Goal: Information Seeking & Learning: Learn about a topic

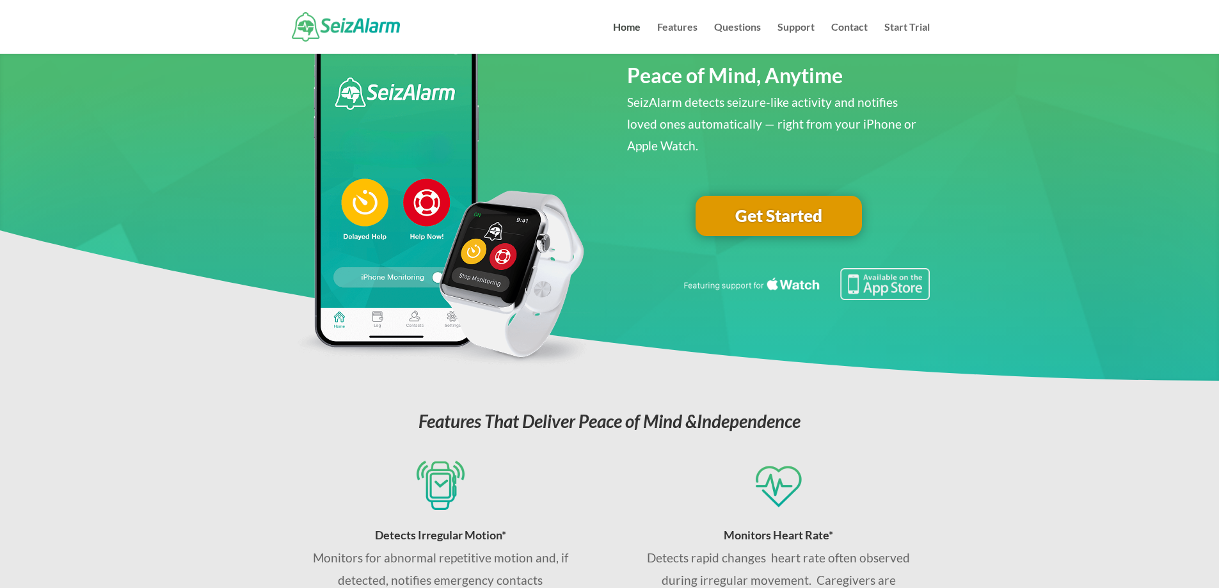
scroll to position [128, 0]
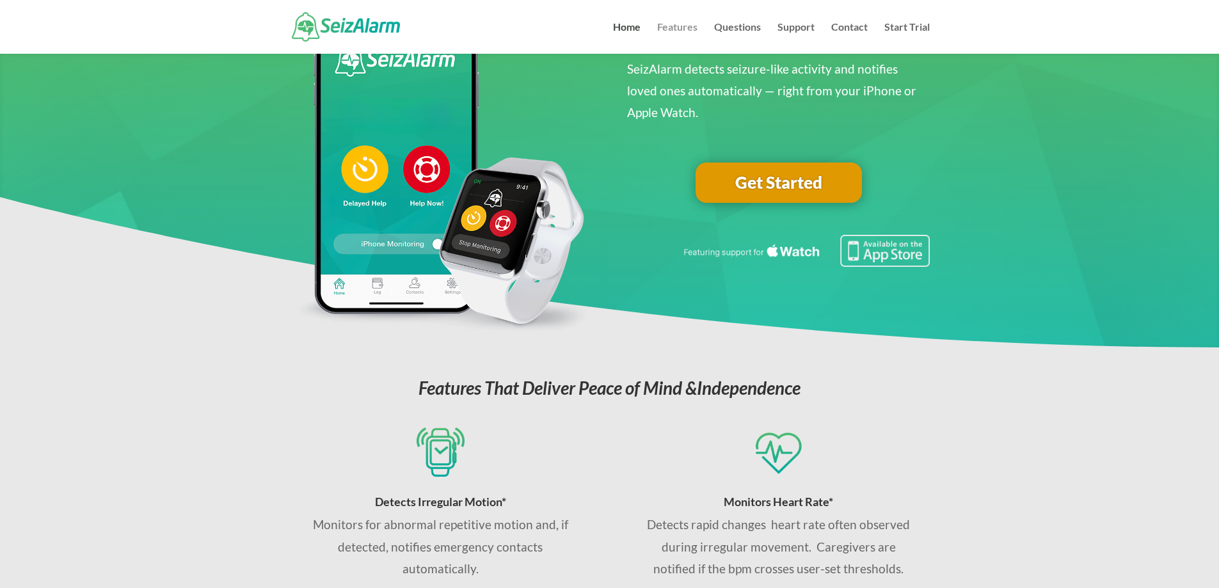
click at [678, 31] on link "Features" at bounding box center [677, 37] width 40 height 31
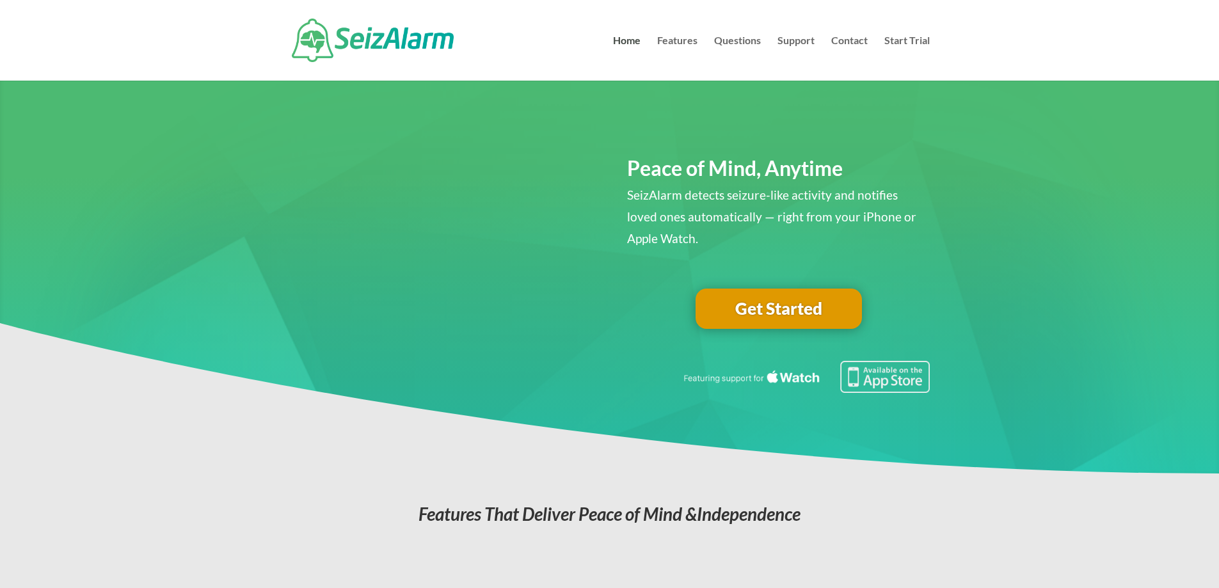
scroll to position [128, 0]
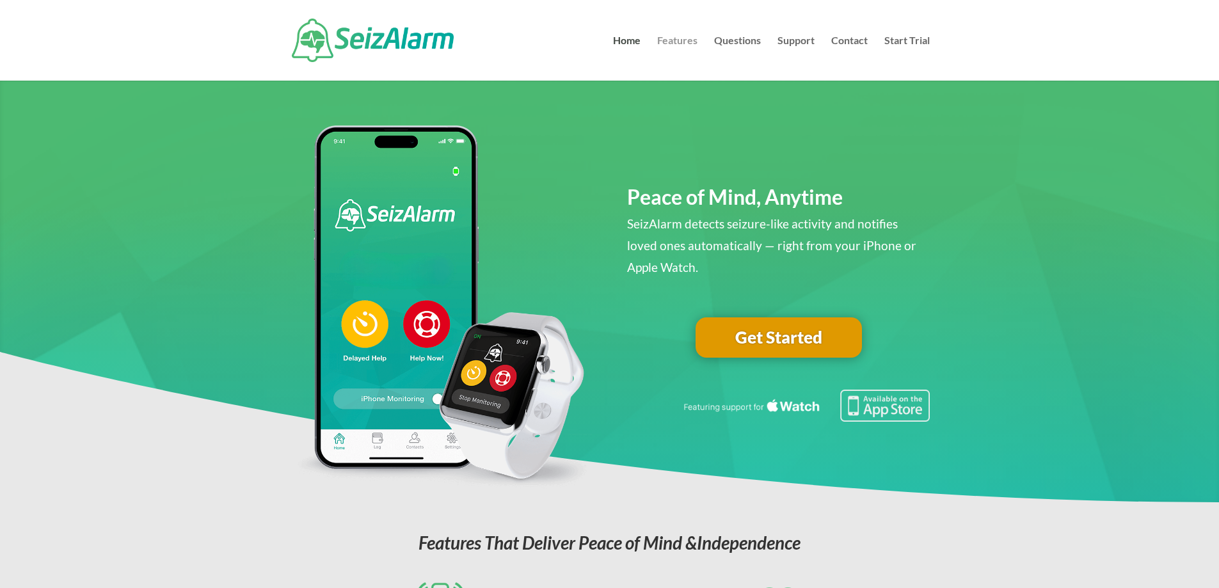
click at [689, 44] on link "Features" at bounding box center [677, 58] width 40 height 45
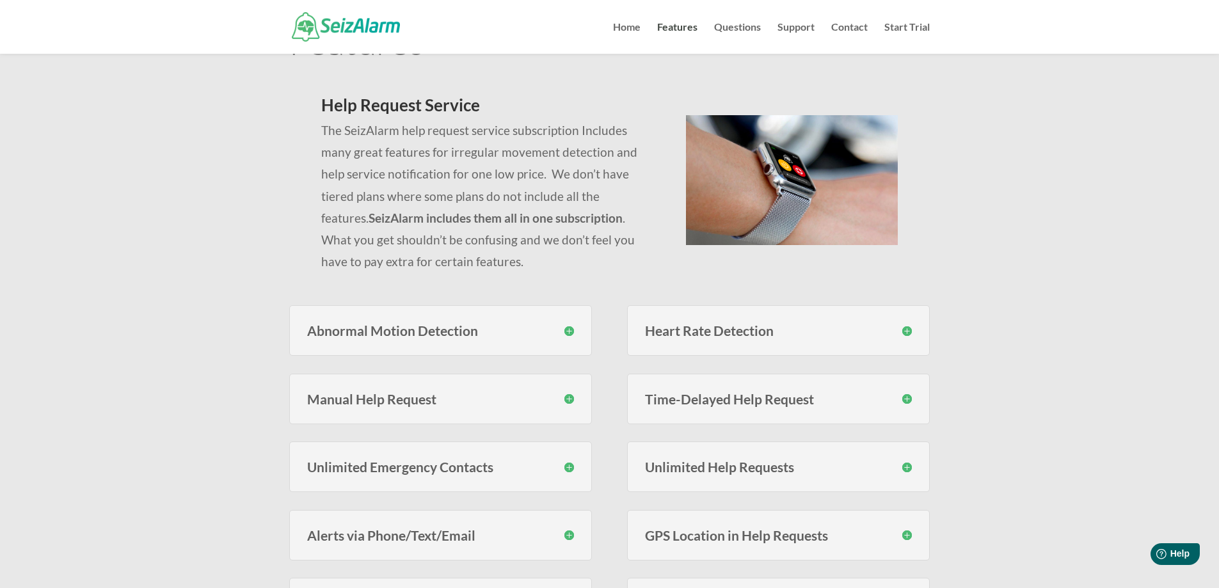
scroll to position [64, 0]
